Goal: Transaction & Acquisition: Purchase product/service

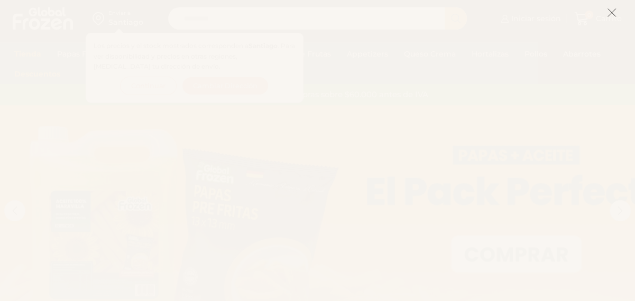
drag, startPoint x: 610, startPoint y: 14, endPoint x: 605, endPoint y: 0, distance: 14.6
click at [609, 13] on icon at bounding box center [612, 13] width 10 height 10
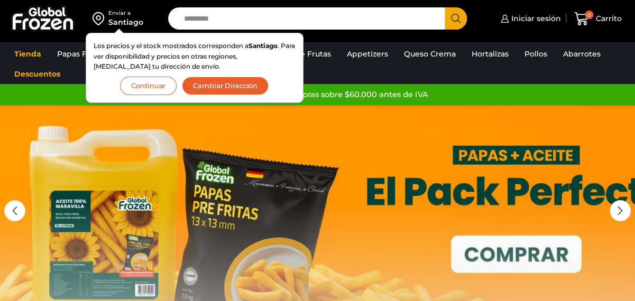
click at [297, 19] on input "Search input" at bounding box center [309, 18] width 261 height 22
type input "******"
click at [445, 7] on button "Search" at bounding box center [456, 18] width 22 height 22
click at [148, 88] on button "Continuar" at bounding box center [148, 86] width 57 height 19
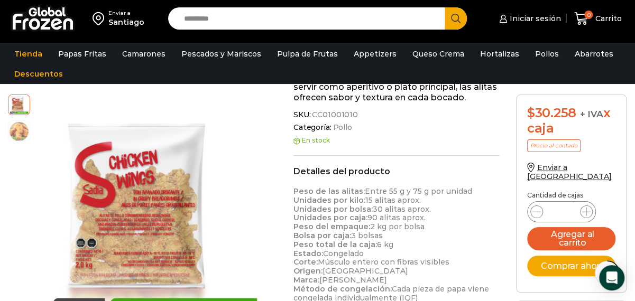
scroll to position [318, 0]
